Goal: Navigation & Orientation: Find specific page/section

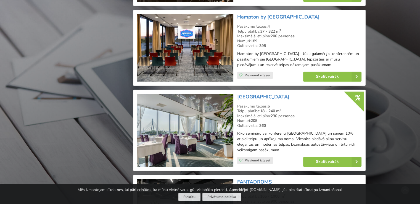
scroll to position [801, 0]
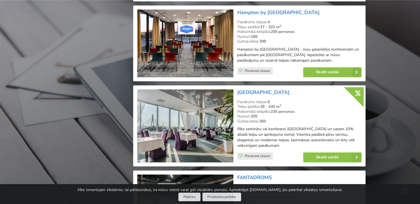
click at [179, 128] on img at bounding box center [185, 125] width 96 height 73
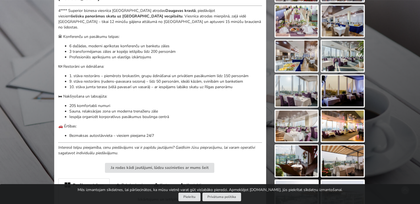
scroll to position [166, 0]
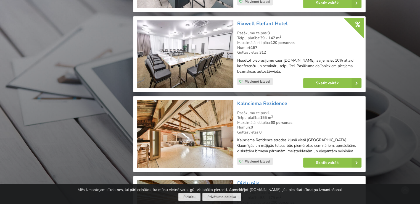
scroll to position [1050, 0]
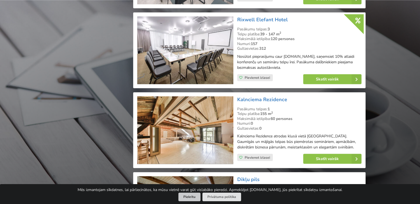
click at [191, 196] on button "Piekrītu" at bounding box center [189, 197] width 22 height 9
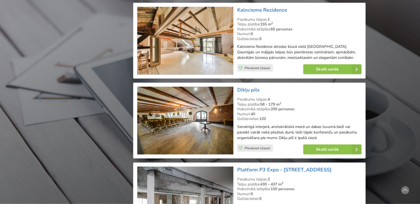
scroll to position [1105, 0]
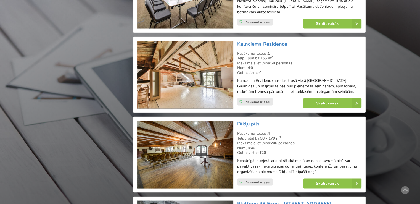
click at [190, 86] on img at bounding box center [185, 75] width 96 height 68
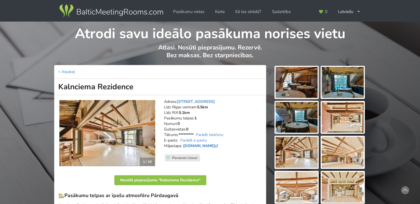
click at [204, 146] on link "[DOMAIN_NAME]" at bounding box center [201, 145] width 36 height 5
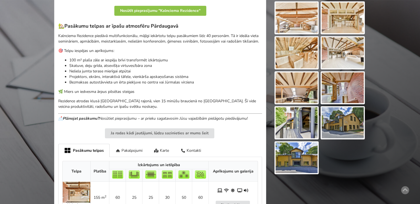
scroll to position [193, 0]
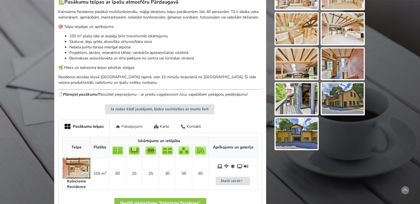
click at [119, 127] on icon at bounding box center [117, 127] width 5 height 4
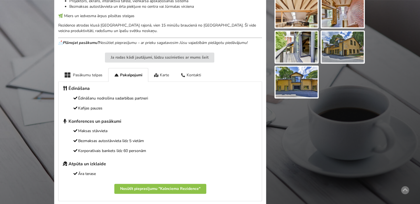
scroll to position [249, 0]
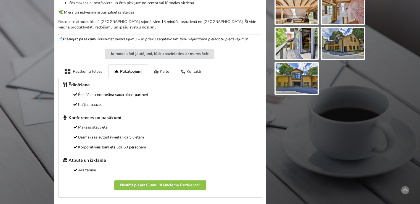
click at [163, 69] on div "Karte" at bounding box center [161, 71] width 27 height 14
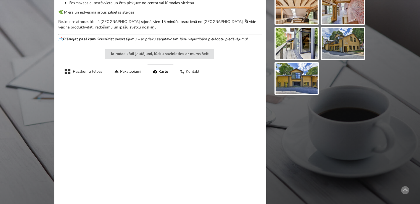
click at [189, 72] on div "Kontakti" at bounding box center [190, 71] width 32 height 14
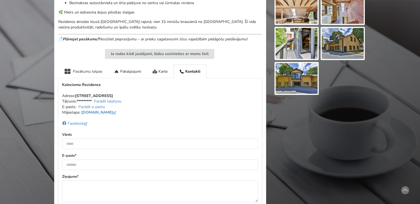
click at [89, 71] on div "Pasākumu telpas" at bounding box center [83, 71] width 50 height 14
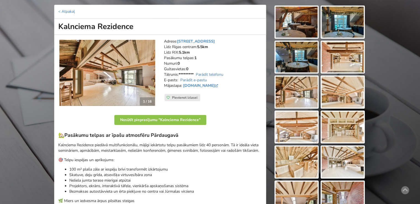
scroll to position [0, 0]
